Goal: Complete application form

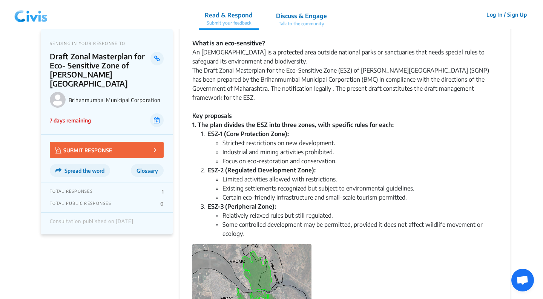
scroll to position [113, 0]
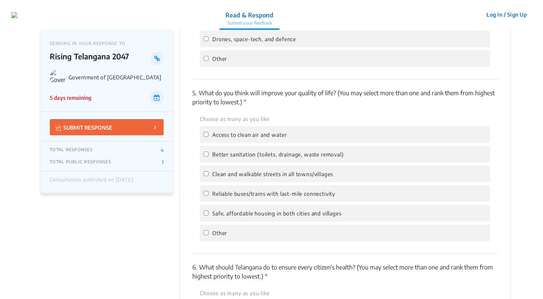
scroll to position [1133, 0]
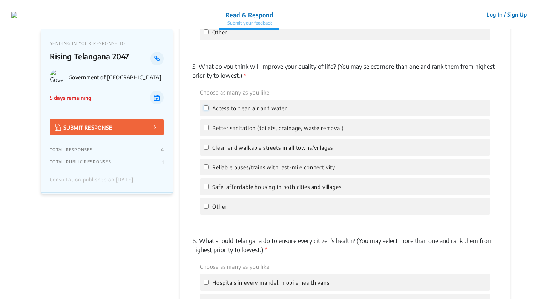
click at [206, 109] on input "Access to clean air and water" at bounding box center [206, 107] width 5 height 5
checkbox input "true"
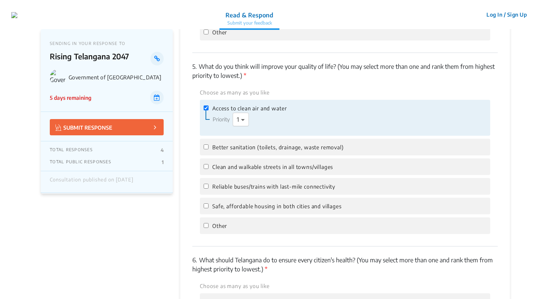
click at [240, 121] on span at bounding box center [243, 119] width 9 height 9
click at [245, 147] on div "2" at bounding box center [240, 148] width 15 height 15
click at [208, 147] on input "Better sanitation (toilets, drainage, waste removal)" at bounding box center [206, 146] width 5 height 5
checkbox input "true"
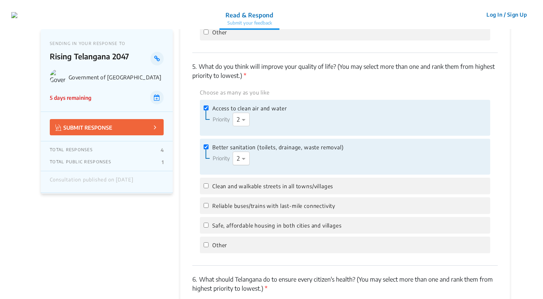
click at [240, 160] on div at bounding box center [244, 159] width 23 height 10
click at [242, 168] on div "1" at bounding box center [241, 172] width 16 height 15
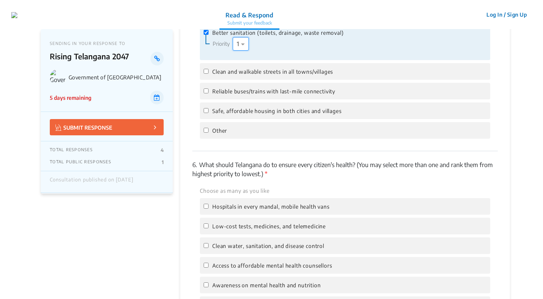
scroll to position [1252, 0]
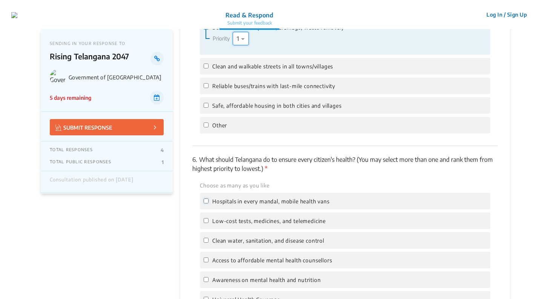
click at [206, 200] on input "Hospitals in every mandal, mobile health vans" at bounding box center [206, 200] width 5 height 5
checkbox input "true"
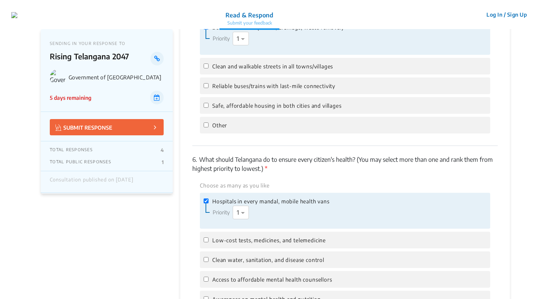
click at [206, 243] on label "Low-cost tests, medicines, and telemedicine" at bounding box center [265, 239] width 122 height 9
click at [206, 242] on input "Low-cost tests, medicines, and telemedicine" at bounding box center [206, 239] width 5 height 5
checkbox input "true"
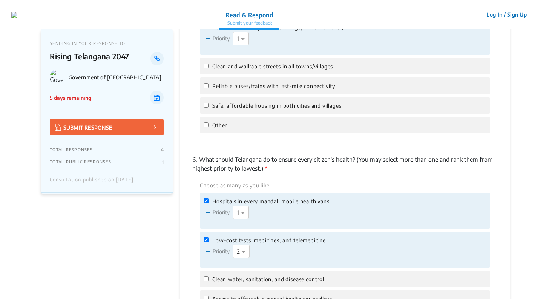
click at [208, 274] on label "Clean water, sanitation, and disease control" at bounding box center [264, 278] width 121 height 9
click at [208, 276] on input "Clean water, sanitation, and disease control" at bounding box center [206, 278] width 5 height 5
checkbox input "true"
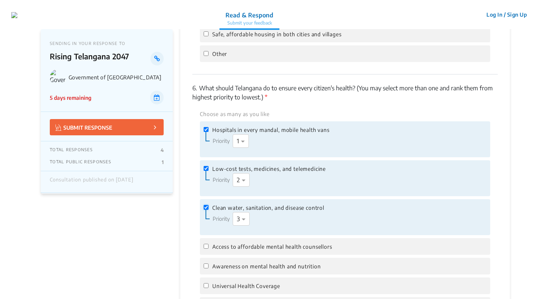
scroll to position [1339, 0]
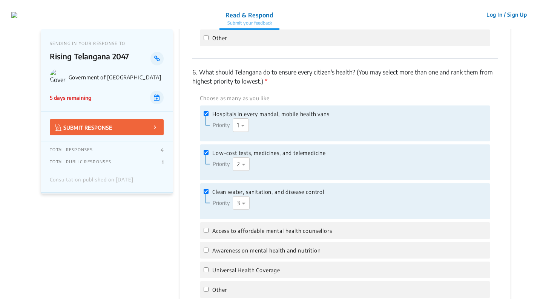
click at [209, 203] on div "Priority Select priority × 3" at bounding box center [277, 203] width 142 height 14
click at [207, 231] on input "Access to affordable mental health counsellors" at bounding box center [206, 230] width 5 height 5
checkbox input "true"
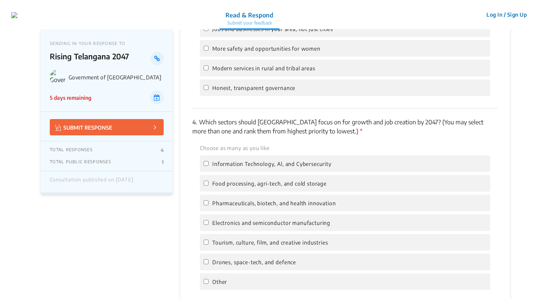
scroll to position [799, 0]
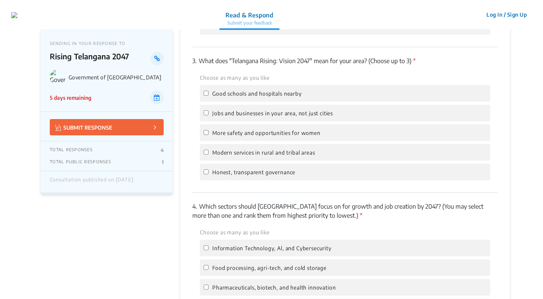
click at [206, 245] on label "Information Technology, Al, and Cybersecurity" at bounding box center [268, 247] width 128 height 9
click at [206, 245] on input "Information Technology, Al, and Cybersecurity" at bounding box center [206, 247] width 5 height 5
checkbox input "true"
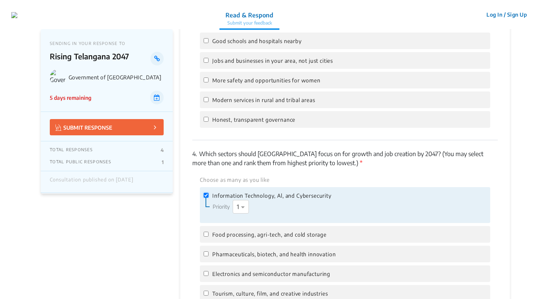
scroll to position [869, 0]
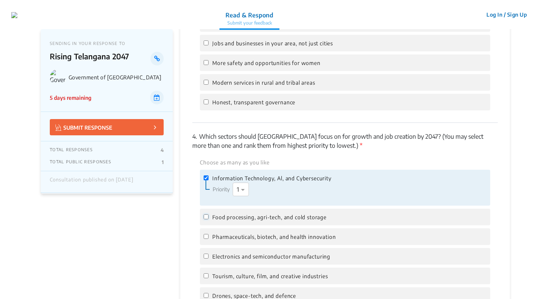
click at [205, 217] on input "Food processing, agri-tech, and cold storage" at bounding box center [206, 216] width 5 height 5
checkbox input "true"
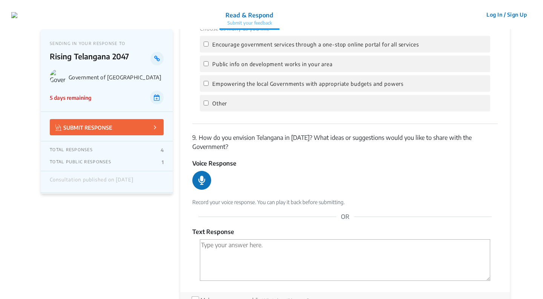
scroll to position [1958, 0]
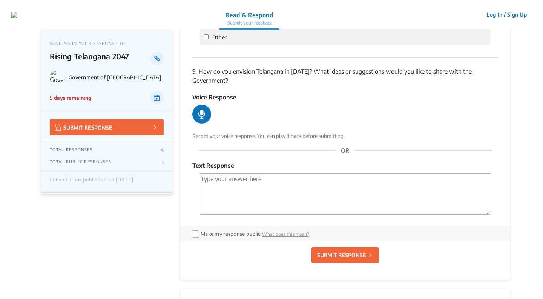
click at [200, 116] on icon at bounding box center [201, 113] width 11 height 11
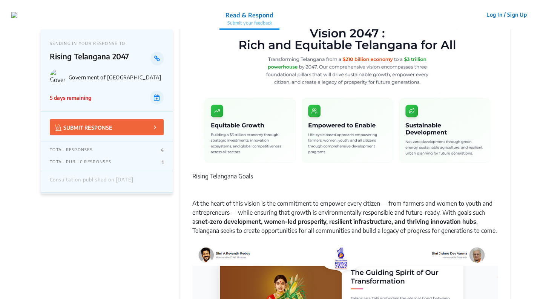
scroll to position [0, 0]
